Goal: Information Seeking & Learning: Learn about a topic

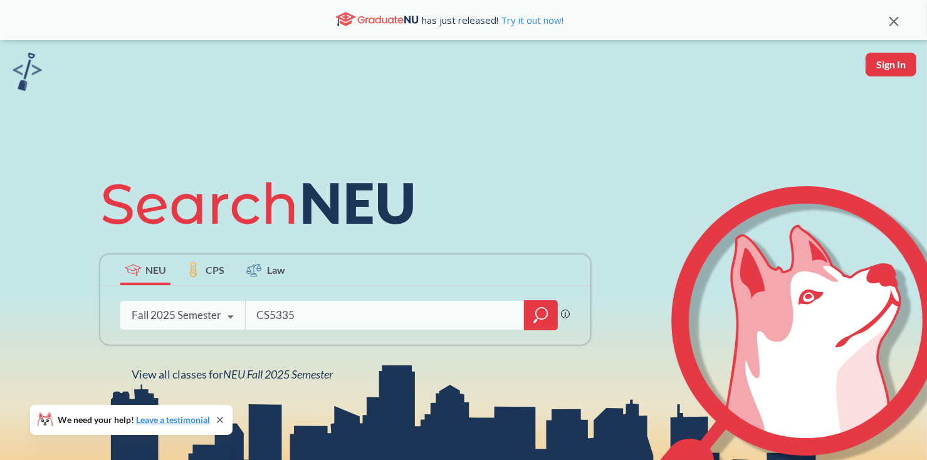
type input "CS5335"
click at [550, 321] on div at bounding box center [541, 315] width 34 height 30
click at [216, 304] on div "Fall 2025 Semester Fall 2025 Semester Summer 2 2025 Semester Summer Full 2025 S…" at bounding box center [182, 315] width 125 height 31
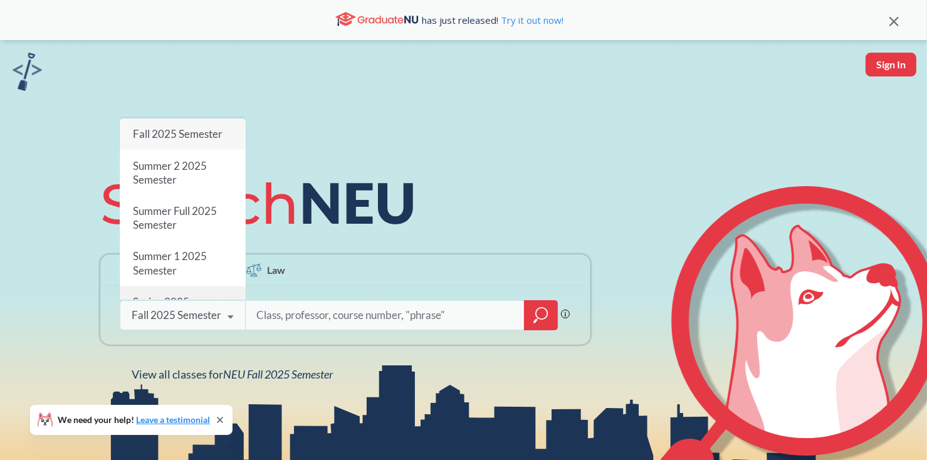
scroll to position [41, 0]
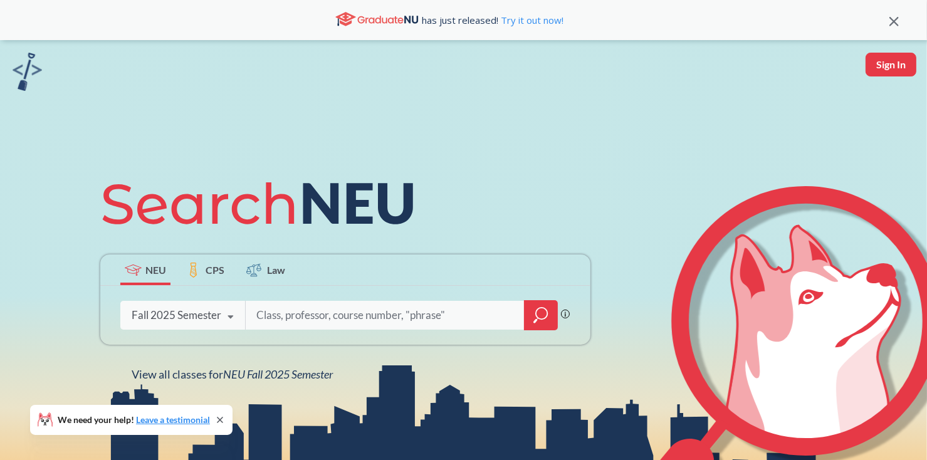
click at [95, 246] on div "NEU CPS Law Phrase search guarantees the exact search appears in the results. E…" at bounding box center [345, 275] width 505 height 213
click at [313, 318] on input "search" at bounding box center [385, 315] width 261 height 26
type input "robotics"
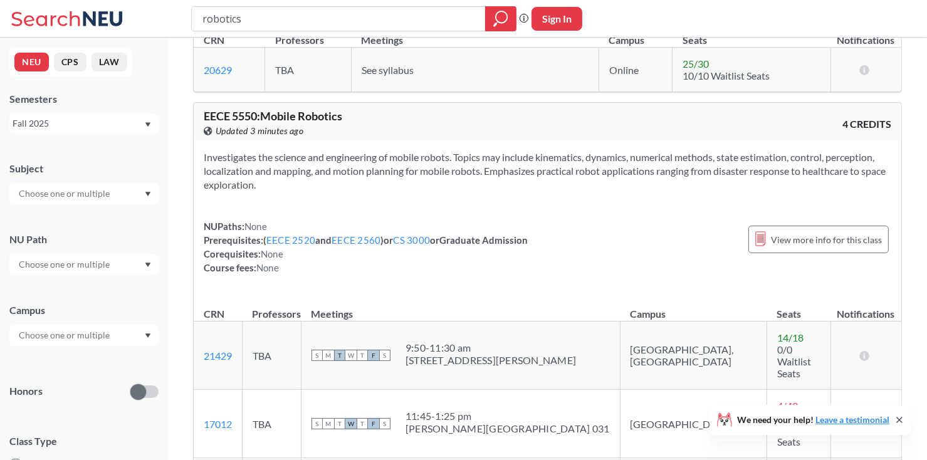
scroll to position [251, 0]
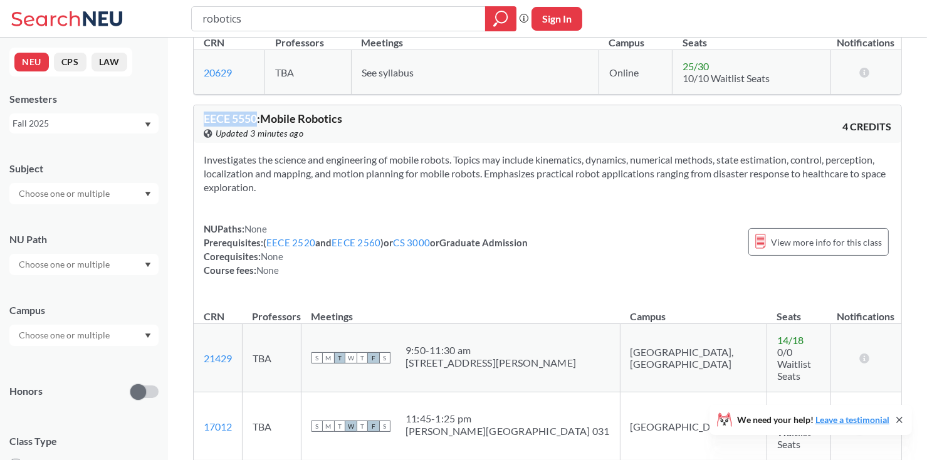
drag, startPoint x: 202, startPoint y: 118, endPoint x: 256, endPoint y: 118, distance: 53.3
click at [256, 118] on div "EECE 5550 : Mobile Robotics View this course on Banner. Updated 3 minutes ago 4…" at bounding box center [547, 124] width 707 height 38
copy span "EECE 5550"
click at [395, 204] on div "Investigates the science and engineering of mobile robots. Topics may include k…" at bounding box center [547, 220] width 707 height 154
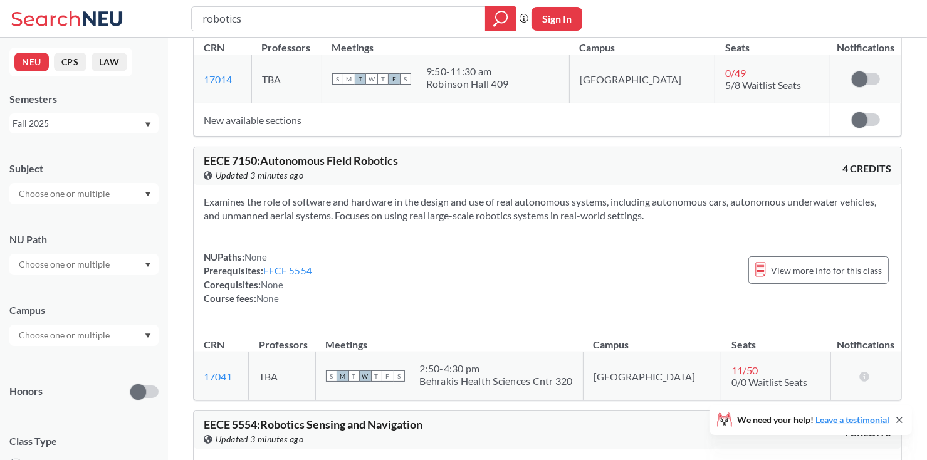
scroll to position [995, 0]
click at [381, 250] on div "NUPaths: None Prerequisites: EECE 5554 Corequisites: None Course fees: None Vie…" at bounding box center [547, 277] width 687 height 55
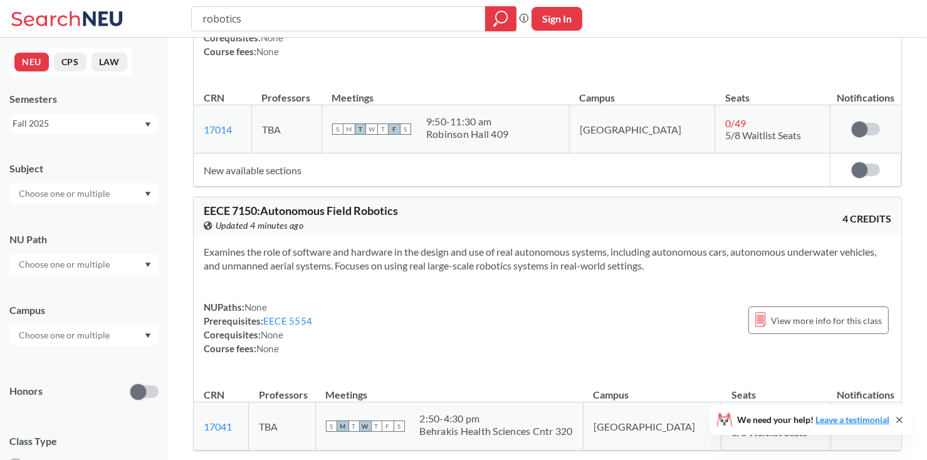
scroll to position [945, 0]
drag, startPoint x: 204, startPoint y: 148, endPoint x: 256, endPoint y: 147, distance: 52.0
click at [256, 204] on span "EECE 7150 : Autonomous Field Robotics" at bounding box center [301, 211] width 194 height 14
copy span "EECE 7150"
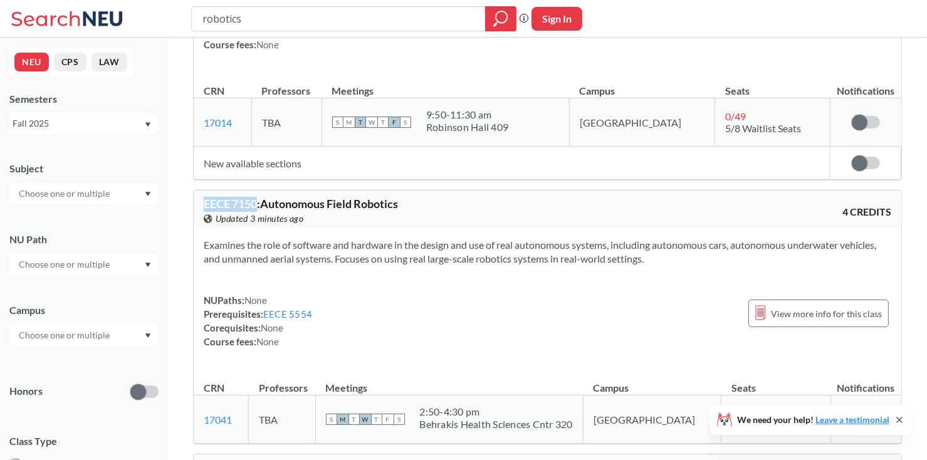
scroll to position [950, 0]
click at [306, 310] on link "EECE 5554" at bounding box center [287, 315] width 49 height 11
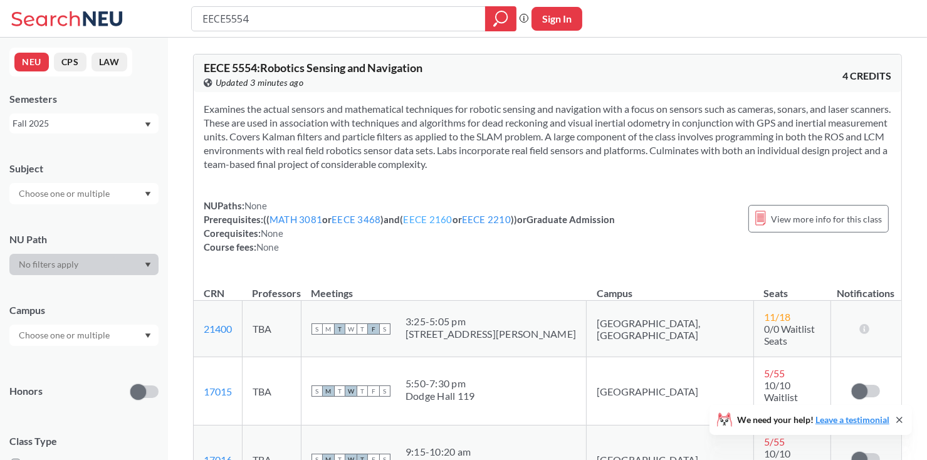
click at [419, 224] on link "EECE 2160" at bounding box center [428, 219] width 49 height 11
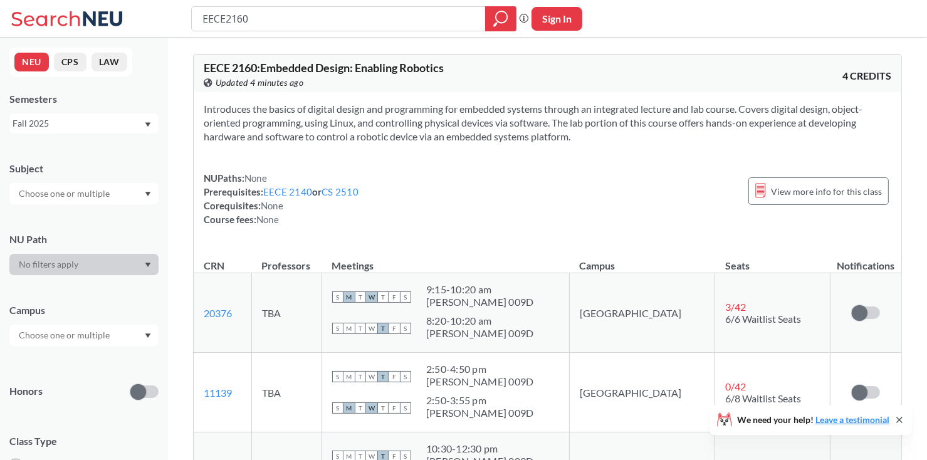
type input "EECE5554"
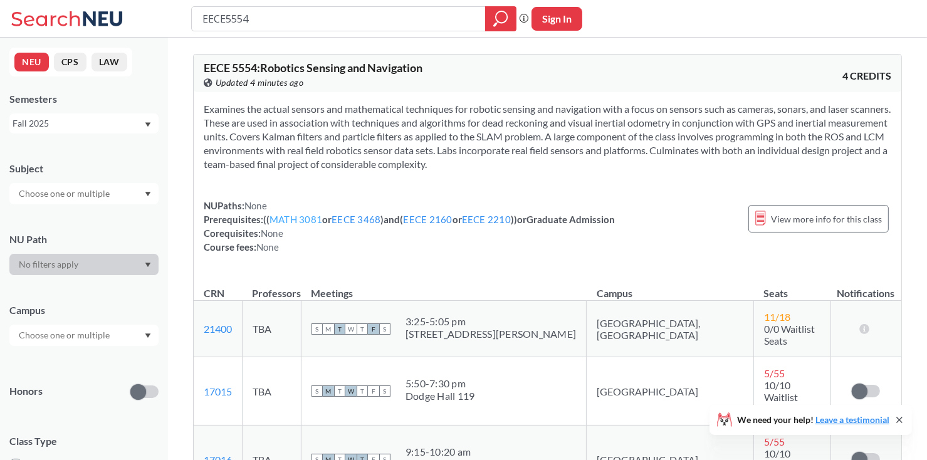
click at [313, 219] on link "MATH 3081" at bounding box center [295, 219] width 53 height 11
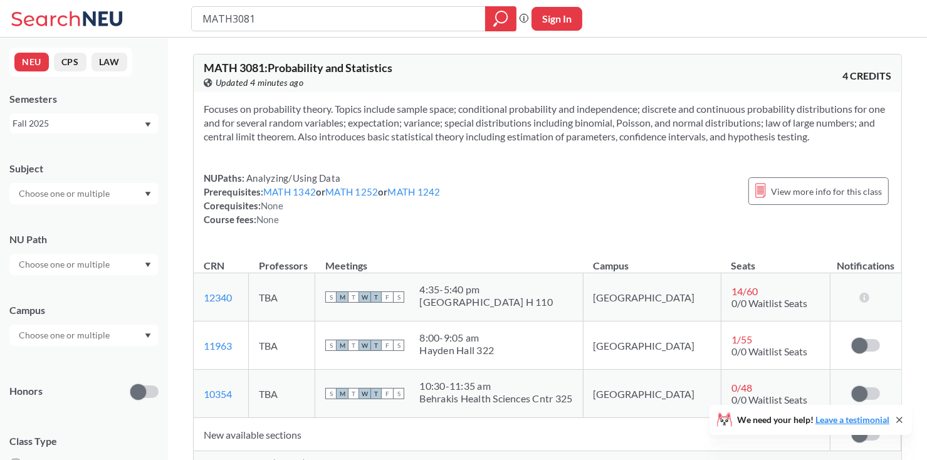
type input "EECE5554"
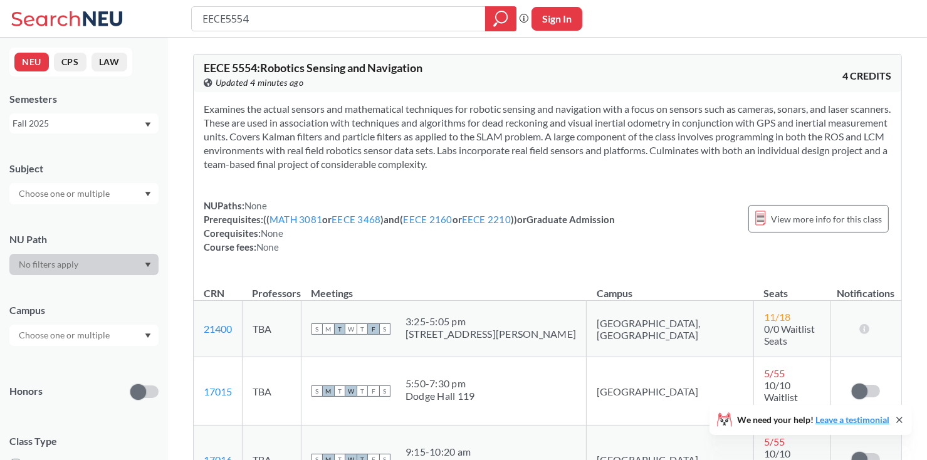
click at [485, 212] on div "NUPaths: None Prerequisites: ( ( MATH 3081 or EECE 3468 ) and ( EECE 2160 or EE…" at bounding box center [409, 226] width 411 height 55
click at [485, 215] on link "EECE 2210" at bounding box center [486, 219] width 49 height 11
copy span "EECE 5554 : Robotics Sensing and Navigation"
drag, startPoint x: 203, startPoint y: 68, endPoint x: 44, endPoint y: -15, distance: 178.8
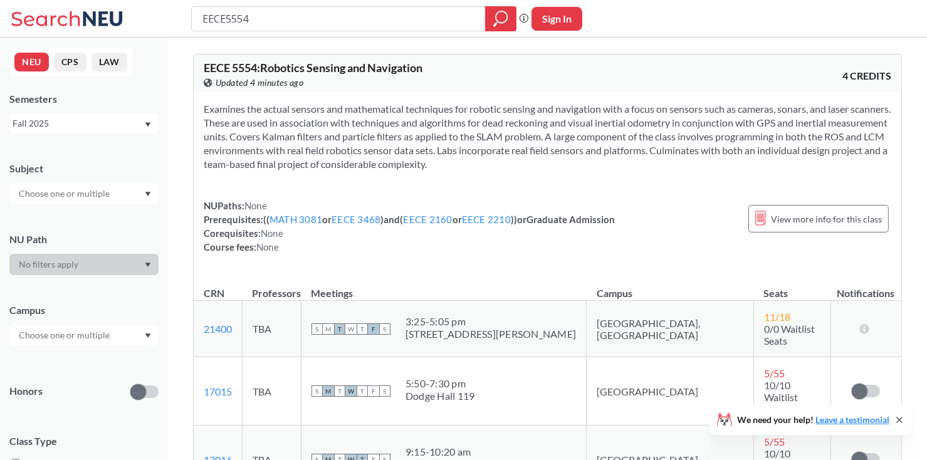
click at [44, 0] on html "EECE5554 Phrase search guarantees the exact search appears in the results. Ex. …" at bounding box center [463, 230] width 927 height 460
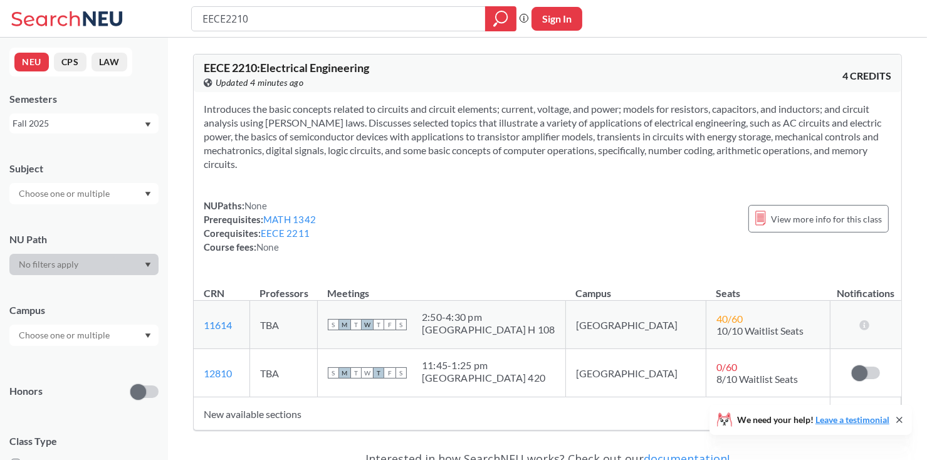
click at [196, 82] on div "EECE 2210 : Electrical Engineering View this course on Banner. Updated 4 minute…" at bounding box center [547, 74] width 707 height 38
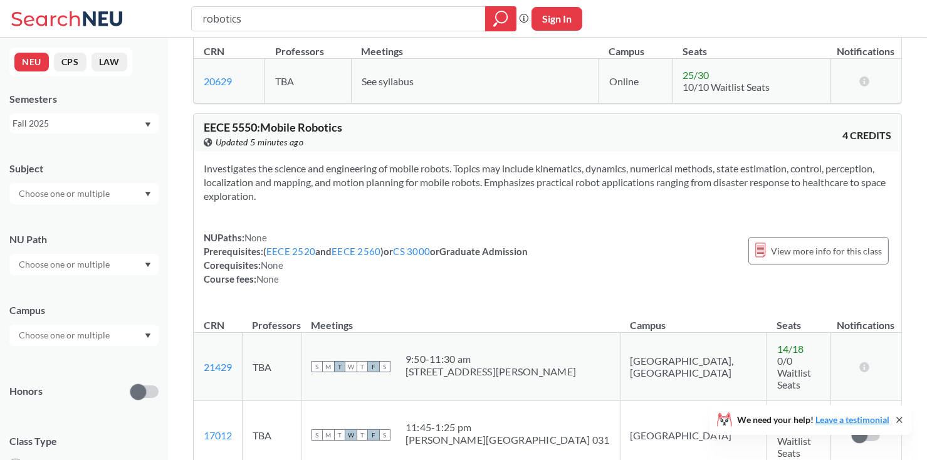
scroll to position [241, 0]
drag, startPoint x: 351, startPoint y: 130, endPoint x: 205, endPoint y: 127, distance: 146.0
click at [205, 127] on div "EECE 5550 : Mobile Robotics View this course on Banner. Updated 5 minutes ago" at bounding box center [376, 137] width 344 height 28
copy span "EECE 5550 : Mobile Robotics"
click at [357, 214] on div "Investigates the science and engineering of mobile robots. Topics may include k…" at bounding box center [547, 230] width 707 height 154
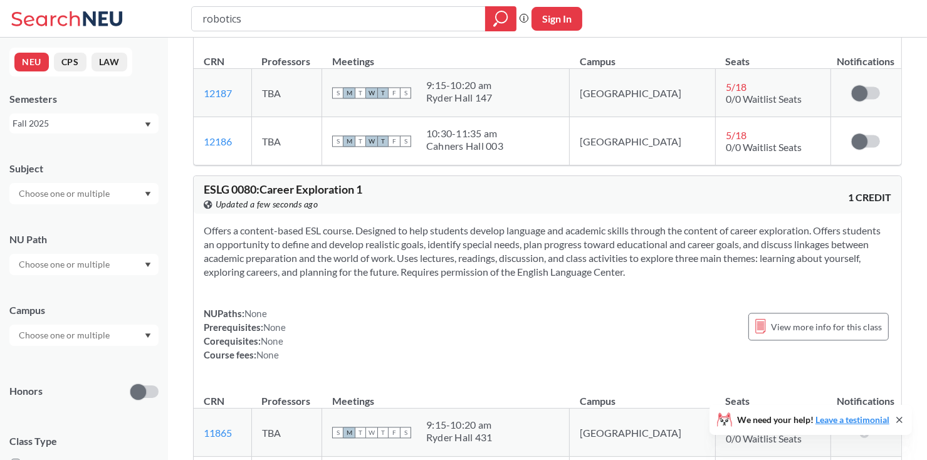
scroll to position [2552, 0]
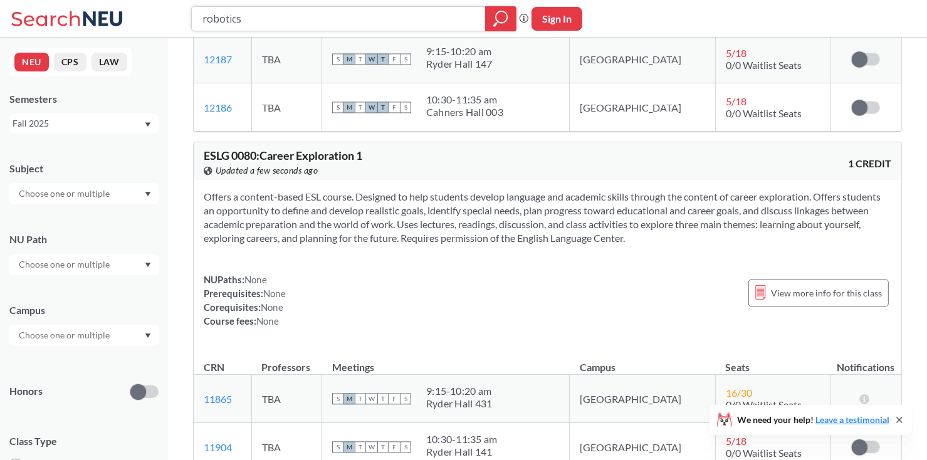
click at [409, 23] on input "robotics" at bounding box center [338, 18] width 275 height 21
type input "CS5335"
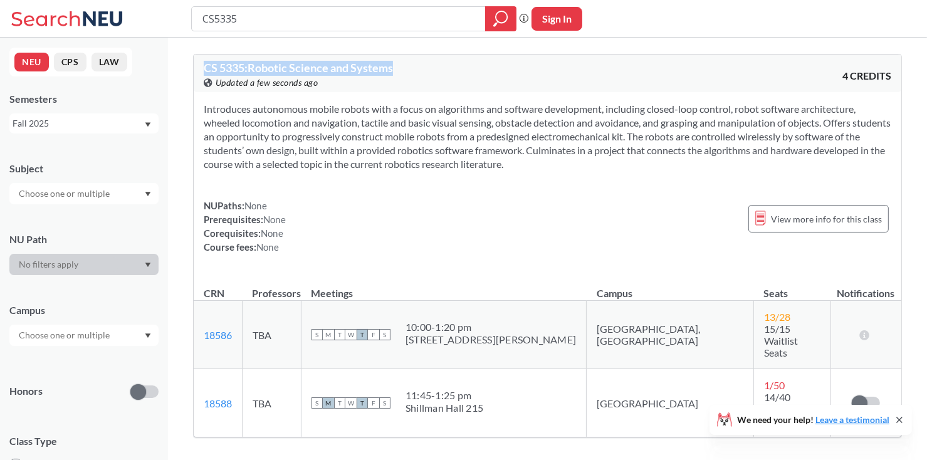
drag, startPoint x: 403, startPoint y: 70, endPoint x: 207, endPoint y: 71, distance: 196.1
click at [207, 71] on div "CS 5335 : Robotic Science and Systems View this course on Banner. Updated a few…" at bounding box center [376, 76] width 344 height 28
copy span "CS 5335 : Robotic Science and Systems"
click at [427, 193] on div "Introduces autonomous mobile robots with a focus on algorithms and software dev…" at bounding box center [547, 183] width 707 height 182
